Goal: Task Accomplishment & Management: Manage account settings

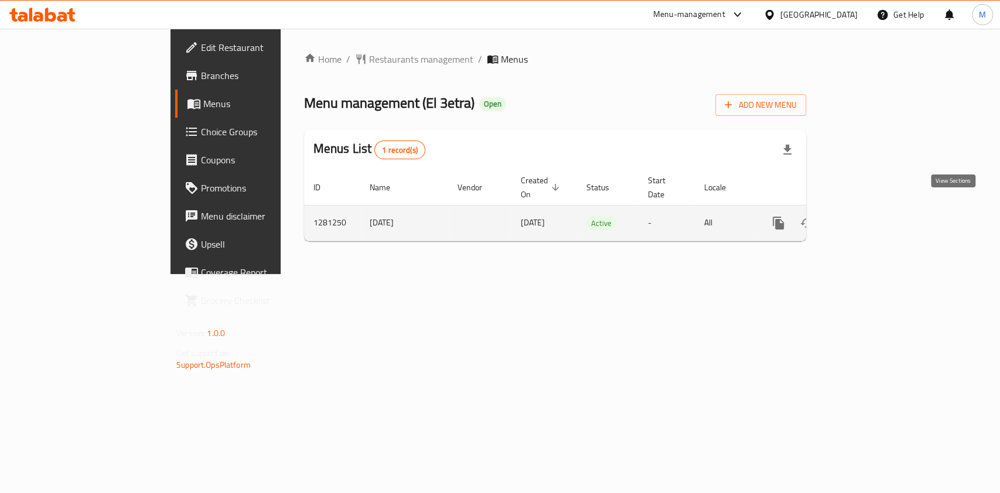
click at [877, 209] on link "enhanced table" at bounding box center [863, 223] width 28 height 28
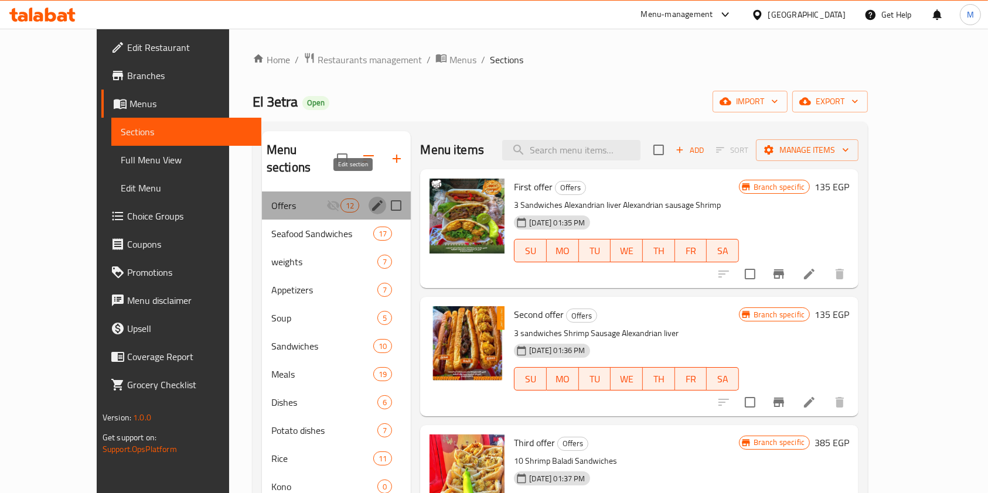
click at [372, 200] on icon "edit" at bounding box center [377, 205] width 11 height 11
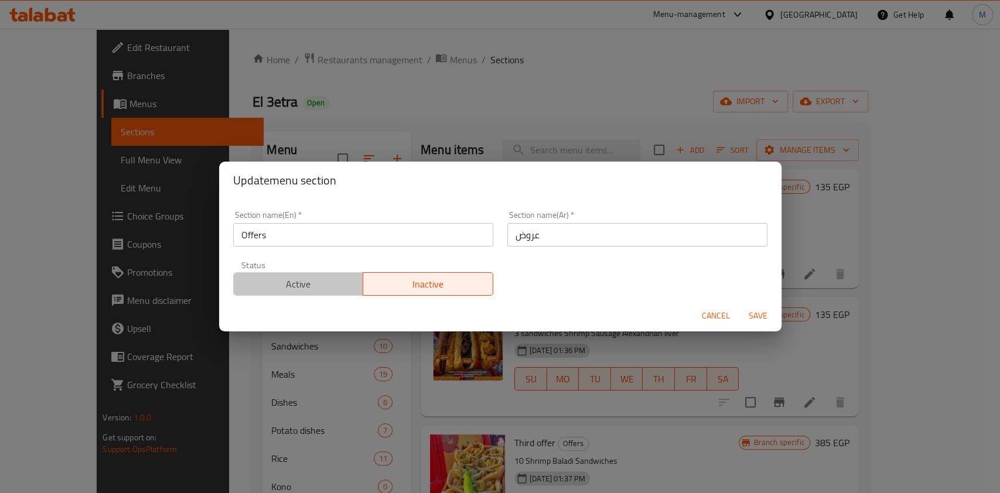
click at [330, 288] on span "Active" at bounding box center [298, 284] width 121 height 17
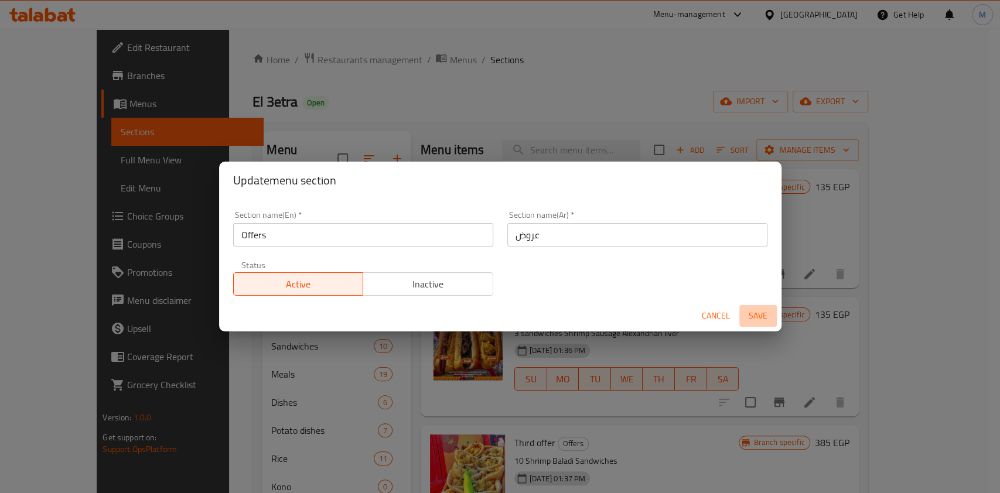
click at [757, 322] on span "Save" at bounding box center [758, 316] width 28 height 15
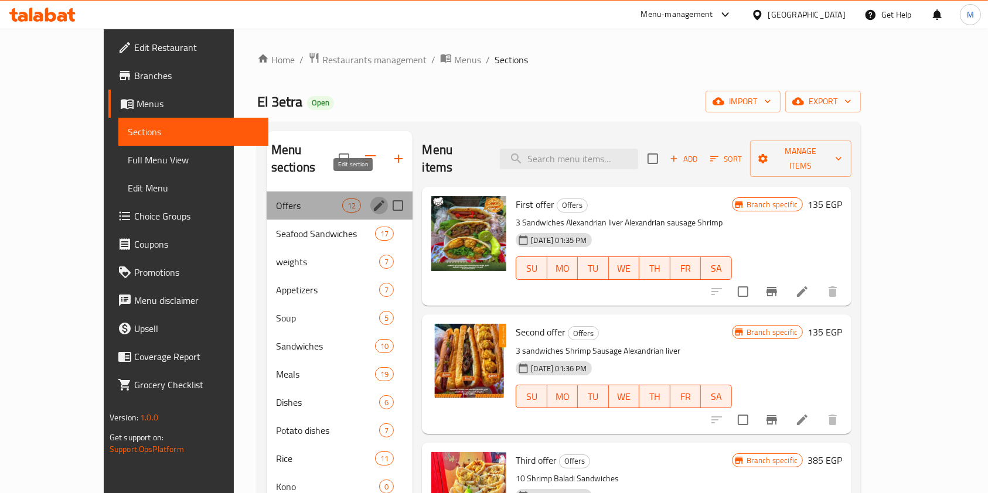
click at [372, 199] on icon "edit" at bounding box center [379, 206] width 14 height 14
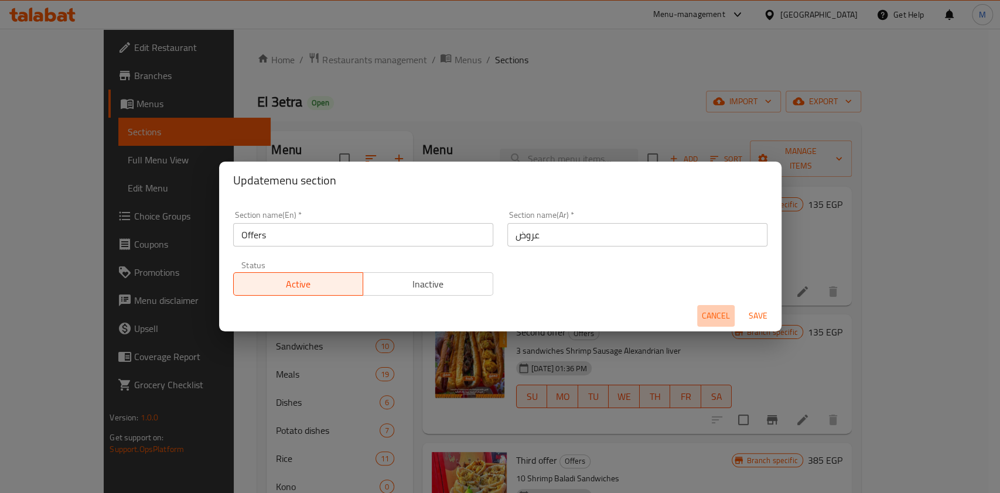
click at [698, 318] on button "Cancel" at bounding box center [715, 316] width 37 height 22
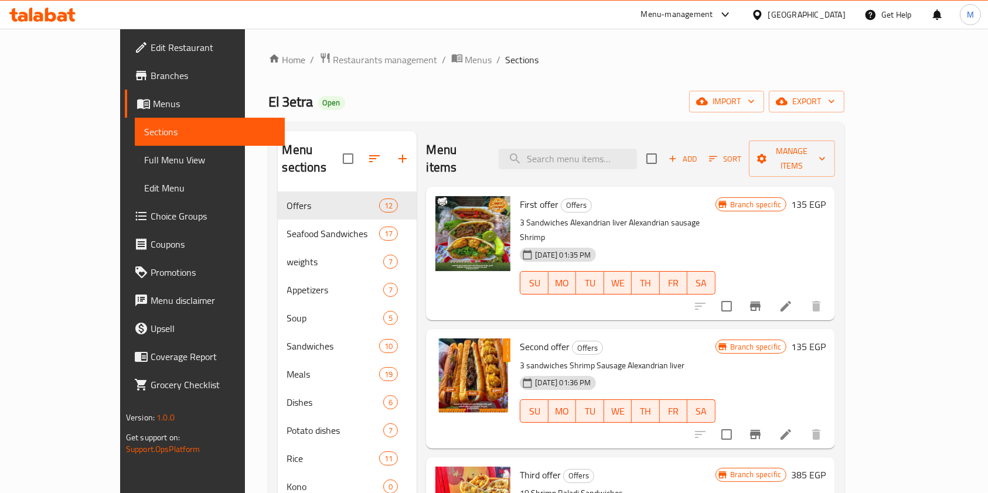
click at [76, 10] on div at bounding box center [42, 14] width 85 height 23
click at [70, 12] on icon at bounding box center [71, 14] width 8 height 13
